Goal: Navigation & Orientation: Go to known website

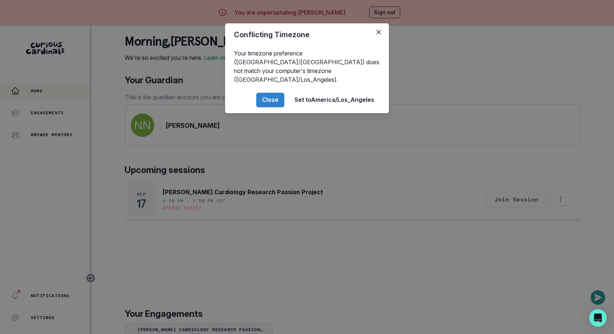
click at [255, 208] on div "Conflicting Timezone Your timezone preference (America/[GEOGRAPHIC_DATA]) does …" at bounding box center [307, 167] width 614 height 334
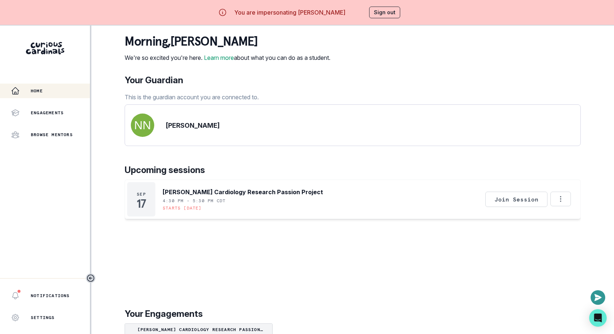
click at [395, 15] on button "Sign out" at bounding box center [384, 13] width 31 height 12
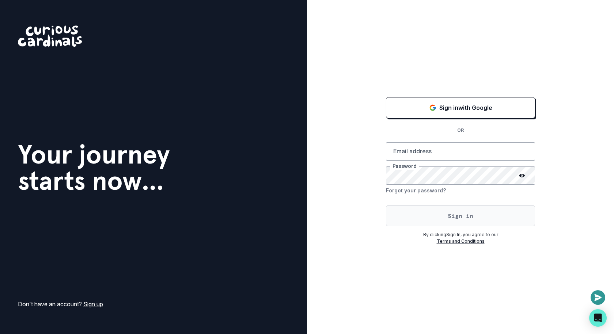
click at [396, 214] on button "Sign in" at bounding box center [460, 215] width 149 height 21
type input "[EMAIL_ADDRESS][DOMAIN_NAME]"
click at [396, 214] on button "Sign in" at bounding box center [460, 215] width 149 height 21
